Goal: Task Accomplishment & Management: Use online tool/utility

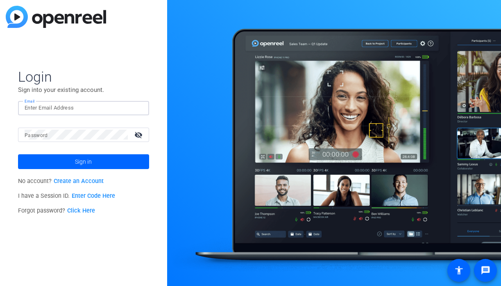
click at [73, 108] on input "Email" at bounding box center [84, 108] width 118 height 10
click at [131, 105] on input "Email" at bounding box center [84, 108] width 118 height 10
click at [135, 106] on img at bounding box center [136, 108] width 6 height 10
type input "[EMAIL_ADDRESS][DOMAIN_NAME]"
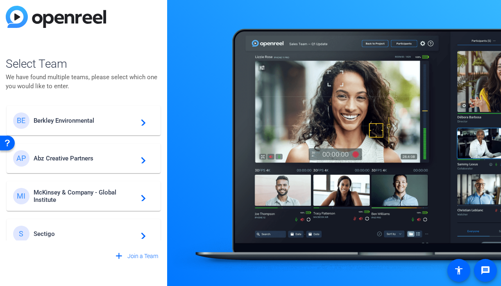
click at [95, 122] on span "Berkley Environmental" at bounding box center [85, 120] width 102 height 7
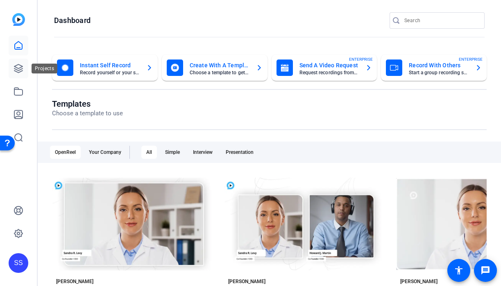
click at [17, 69] on icon at bounding box center [19, 69] width 10 height 10
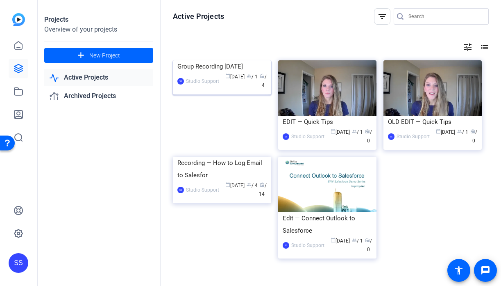
click at [197, 73] on div "Group Recording [DATE]" at bounding box center [221, 66] width 89 height 12
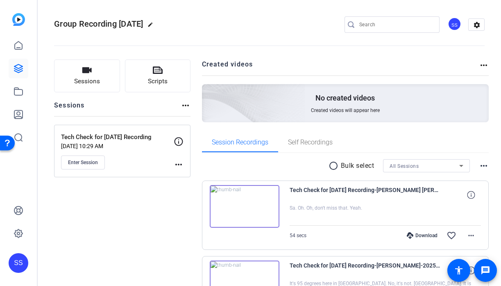
click at [174, 162] on mat-icon "more_horiz" at bounding box center [179, 164] width 10 height 10
click at [180, 174] on span "Edit Session" at bounding box center [198, 176] width 37 height 10
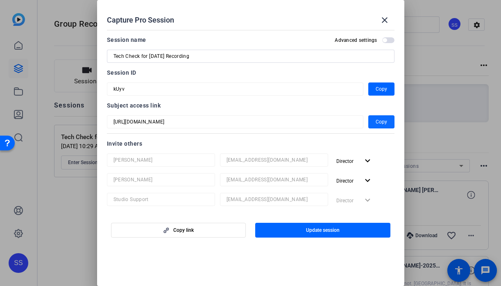
click at [378, 121] on span "Copy" at bounding box center [381, 122] width 11 height 10
click at [376, 123] on span "Copy" at bounding box center [381, 122] width 11 height 10
